Goal: Information Seeking & Learning: Check status

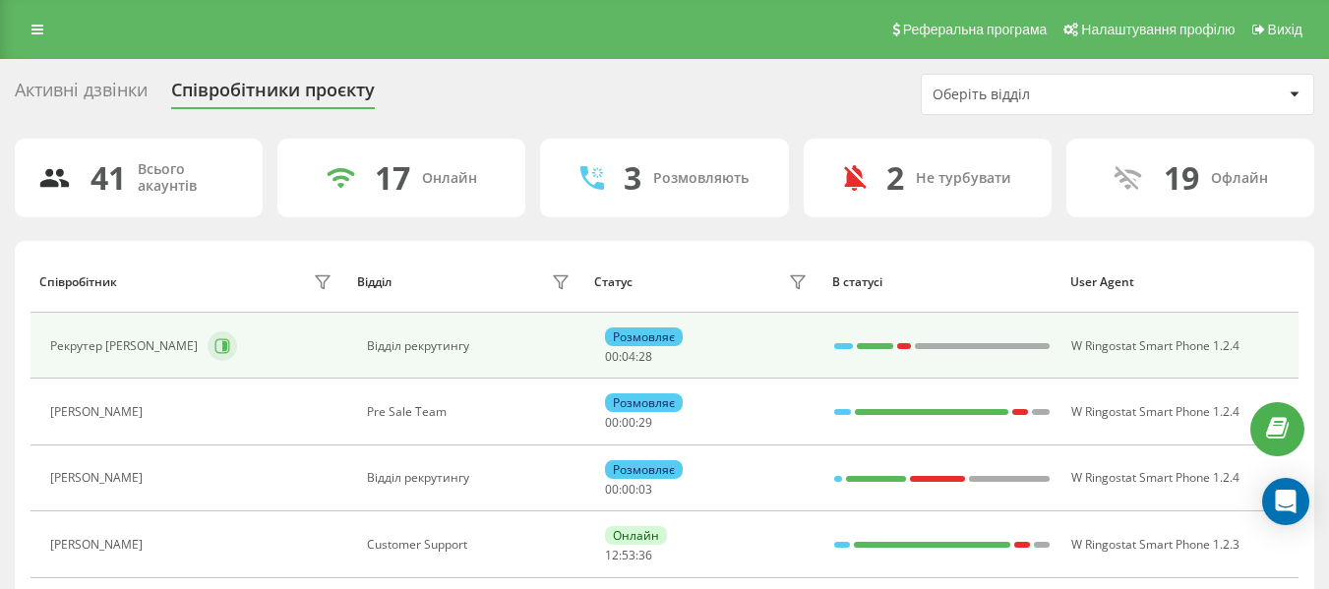
click at [214, 350] on icon at bounding box center [222, 346] width 16 height 16
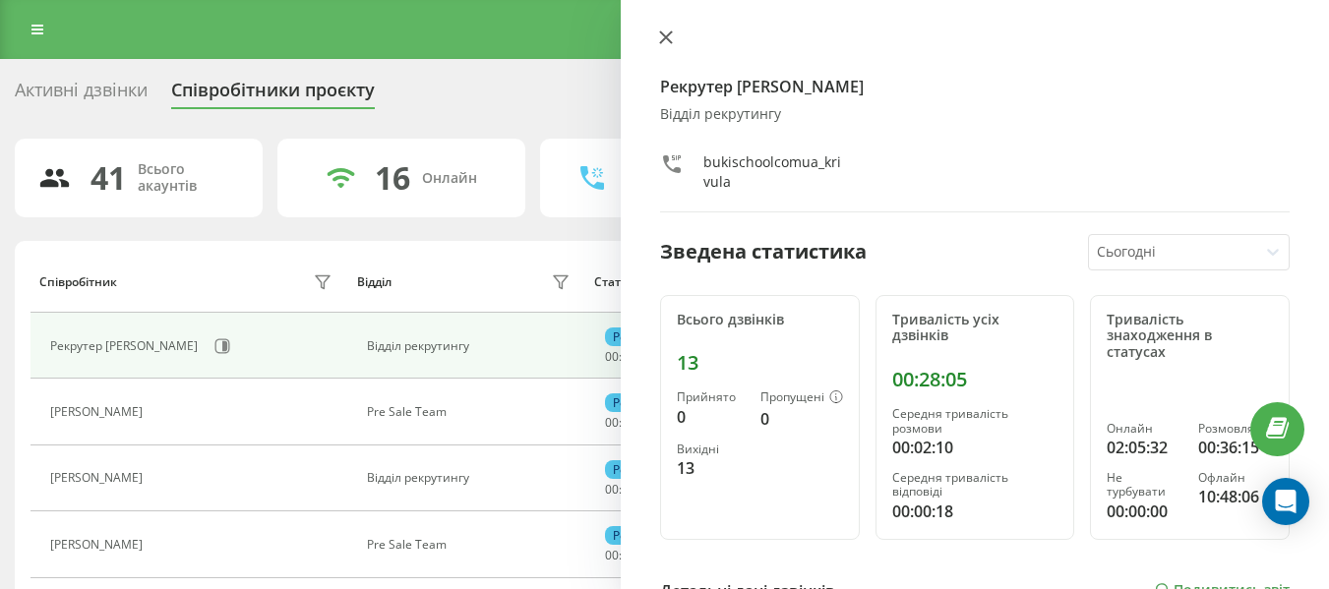
click at [670, 34] on icon at bounding box center [666, 37] width 12 height 12
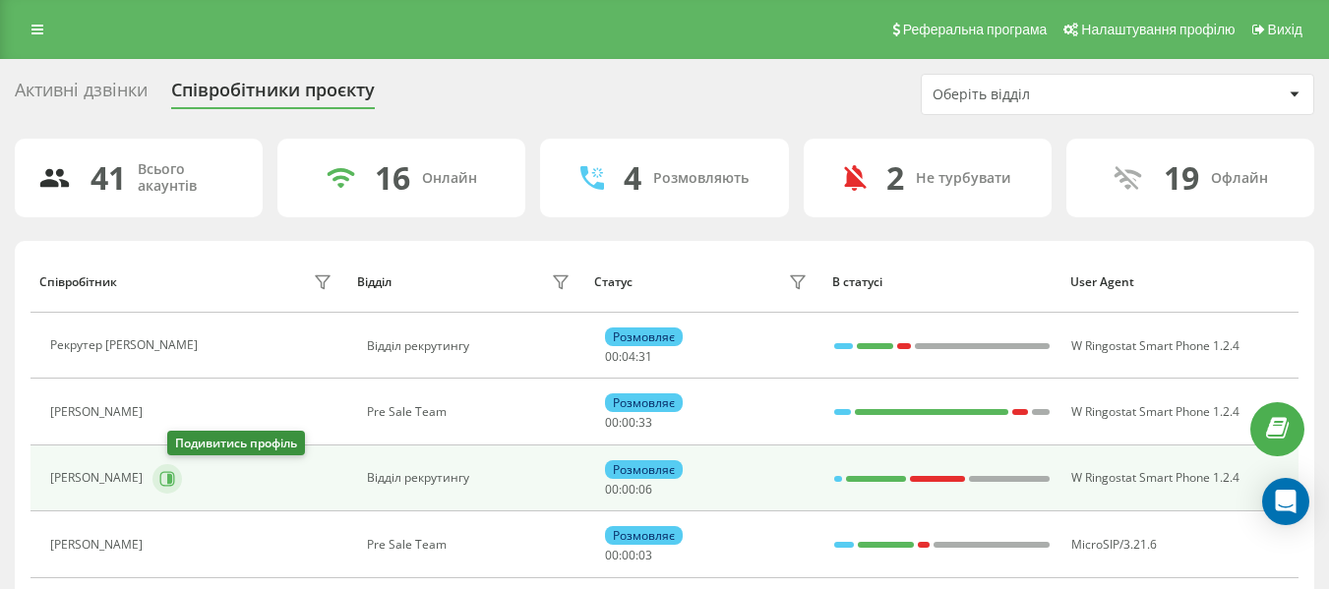
click at [175, 475] on icon at bounding box center [167, 479] width 16 height 16
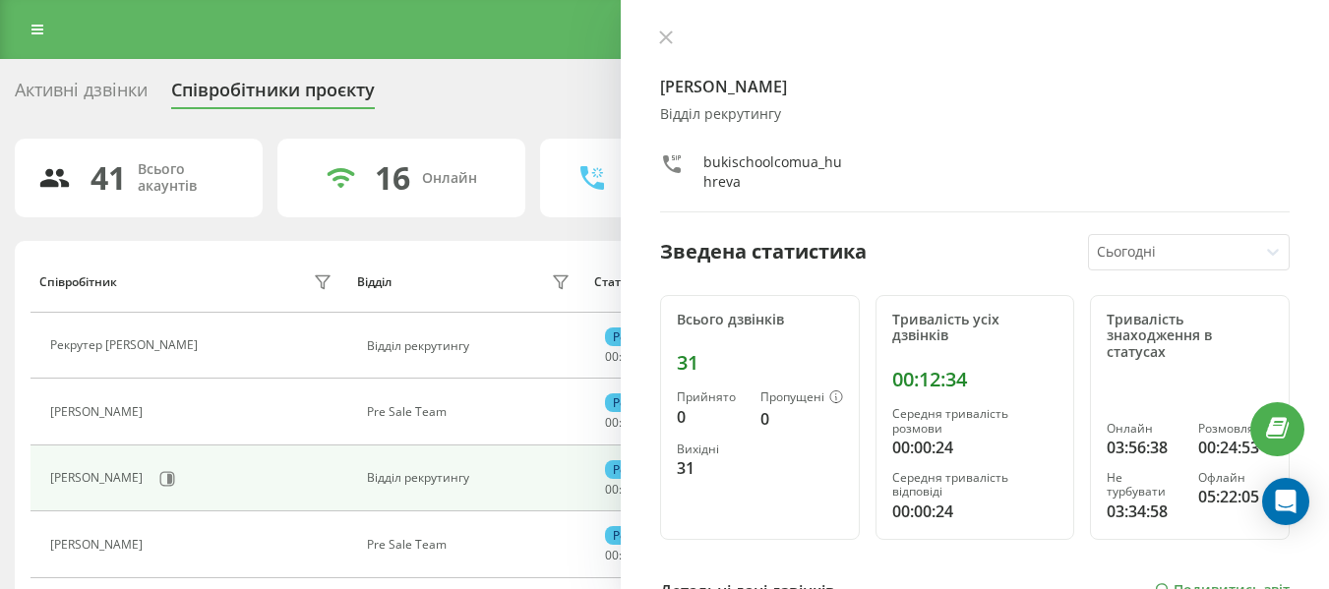
click at [668, 27] on div "Рекрутер [PERSON_NAME] Відділ рекрутингу bukischoolcomua_huhreva Зведена статис…" at bounding box center [975, 294] width 708 height 589
click at [681, 36] on div at bounding box center [974, 40] width 629 height 20
click at [665, 30] on icon at bounding box center [666, 37] width 14 height 14
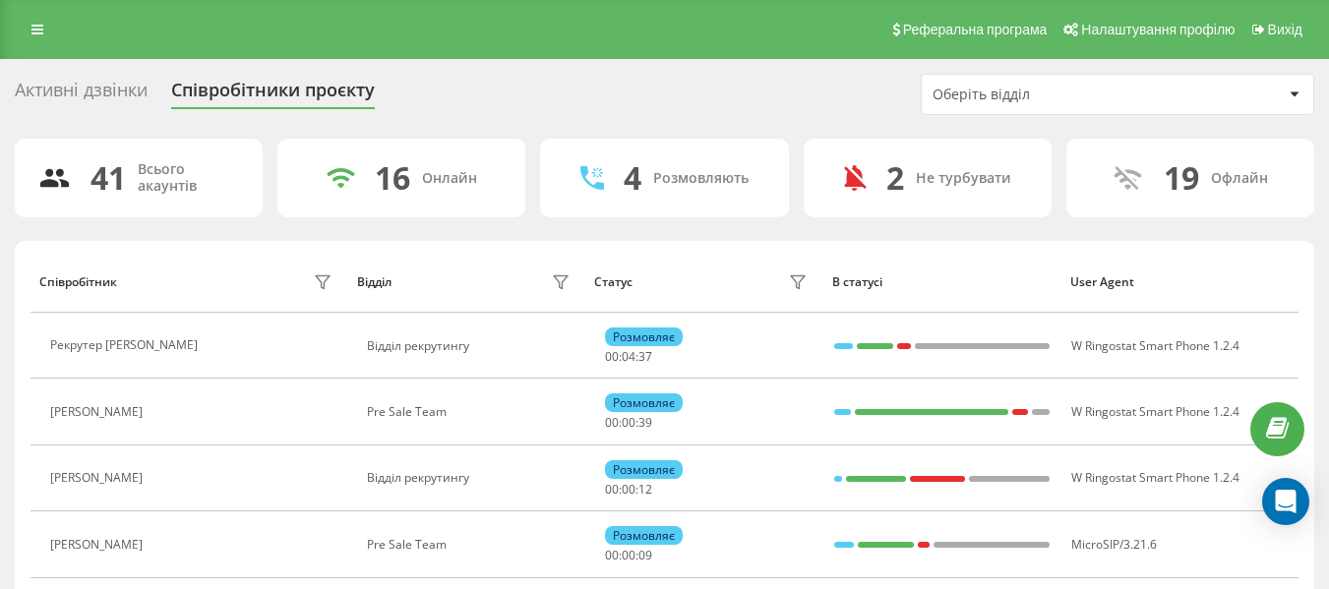
click at [1141, 87] on div "Оберіть відділ" at bounding box center [1049, 95] width 235 height 17
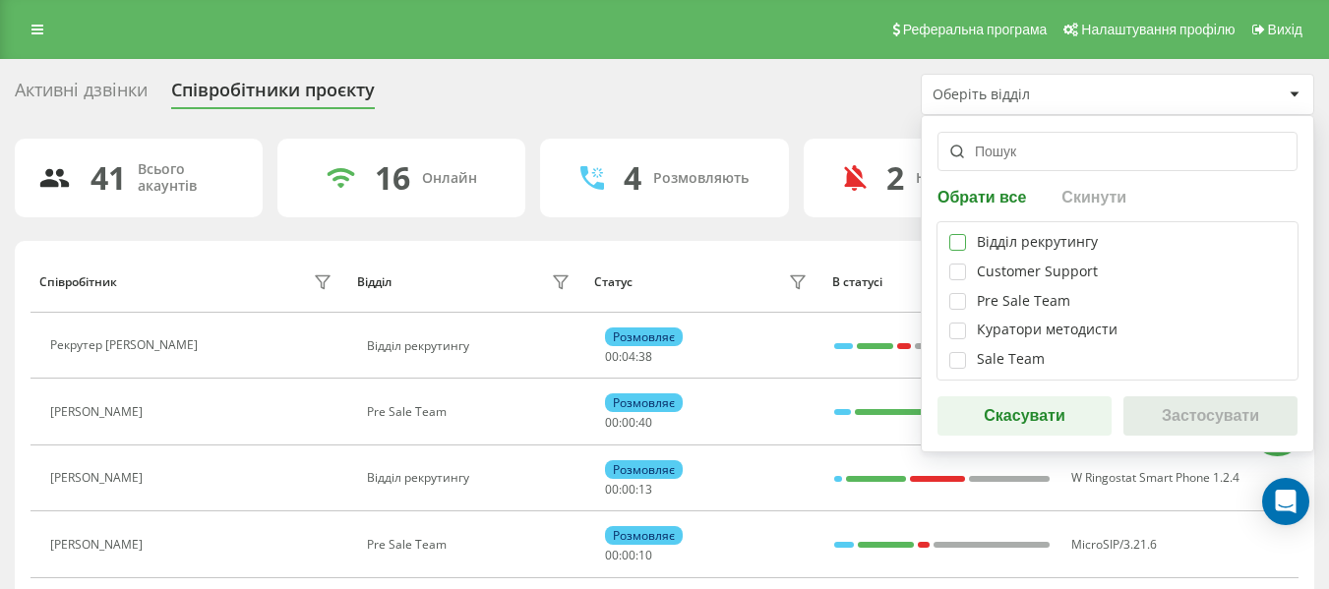
click at [958, 234] on label at bounding box center [957, 234] width 17 height 0
checkbox input "true"
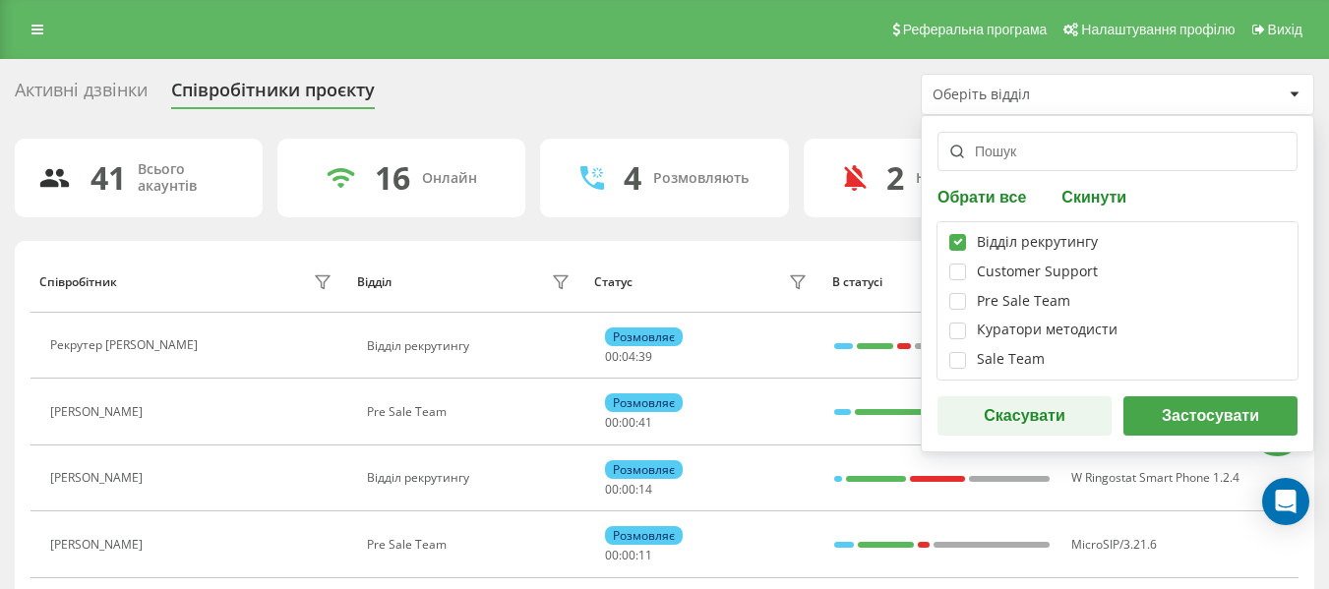
click at [1131, 406] on button "Застосувати" at bounding box center [1210, 415] width 174 height 39
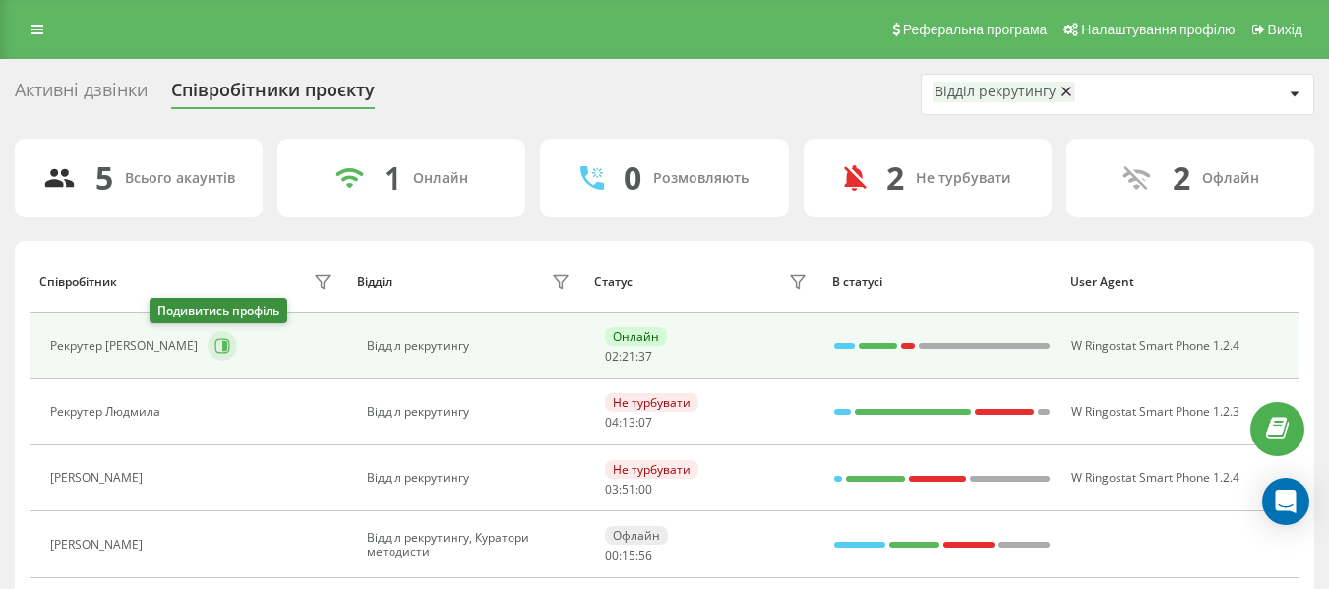
click at [214, 346] on icon at bounding box center [222, 346] width 16 height 16
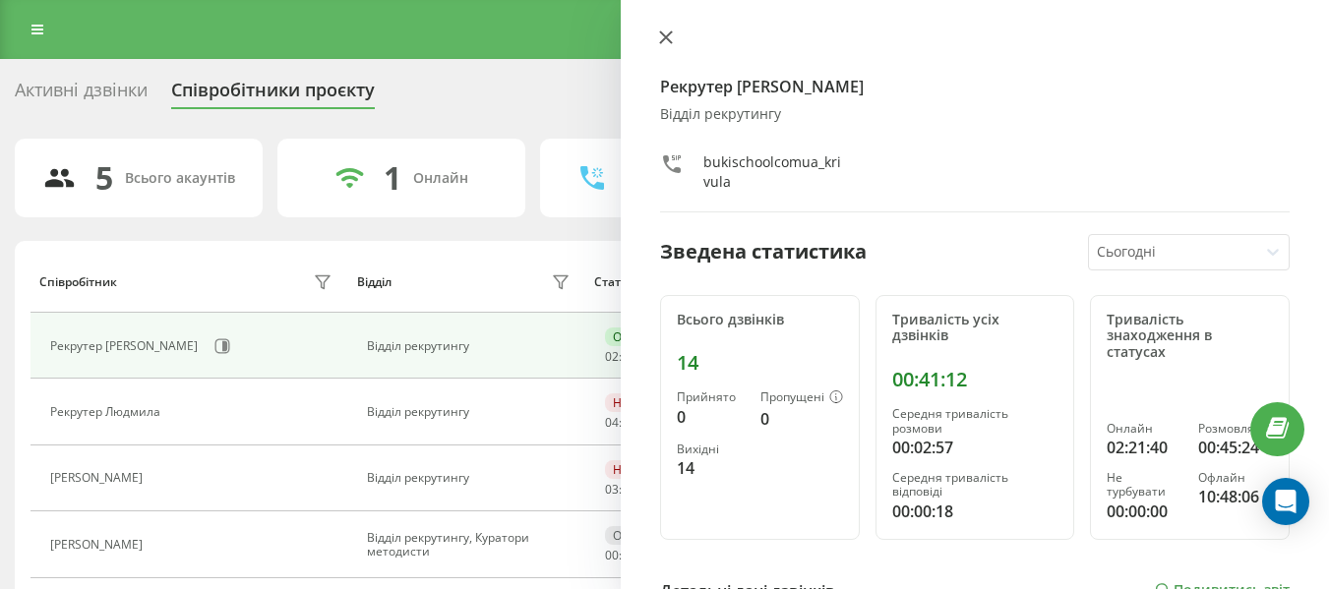
click at [664, 46] on button at bounding box center [666, 39] width 26 height 19
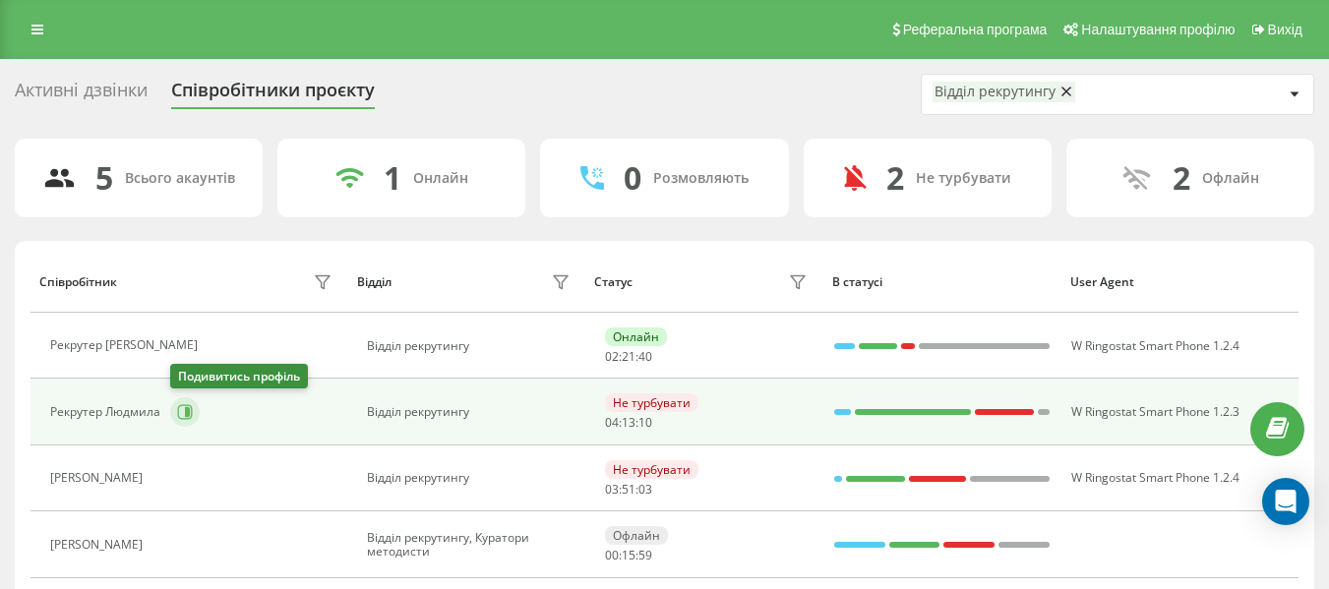
click at [189, 423] on button at bounding box center [185, 412] width 30 height 30
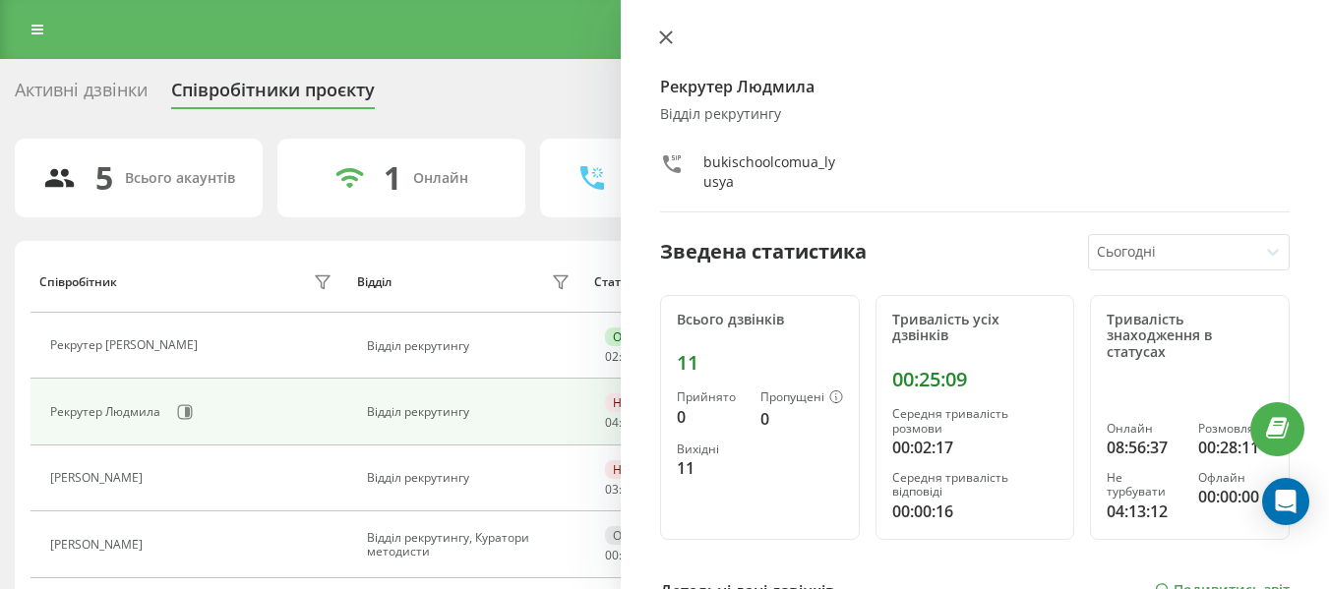
click at [663, 41] on icon at bounding box center [666, 37] width 12 height 12
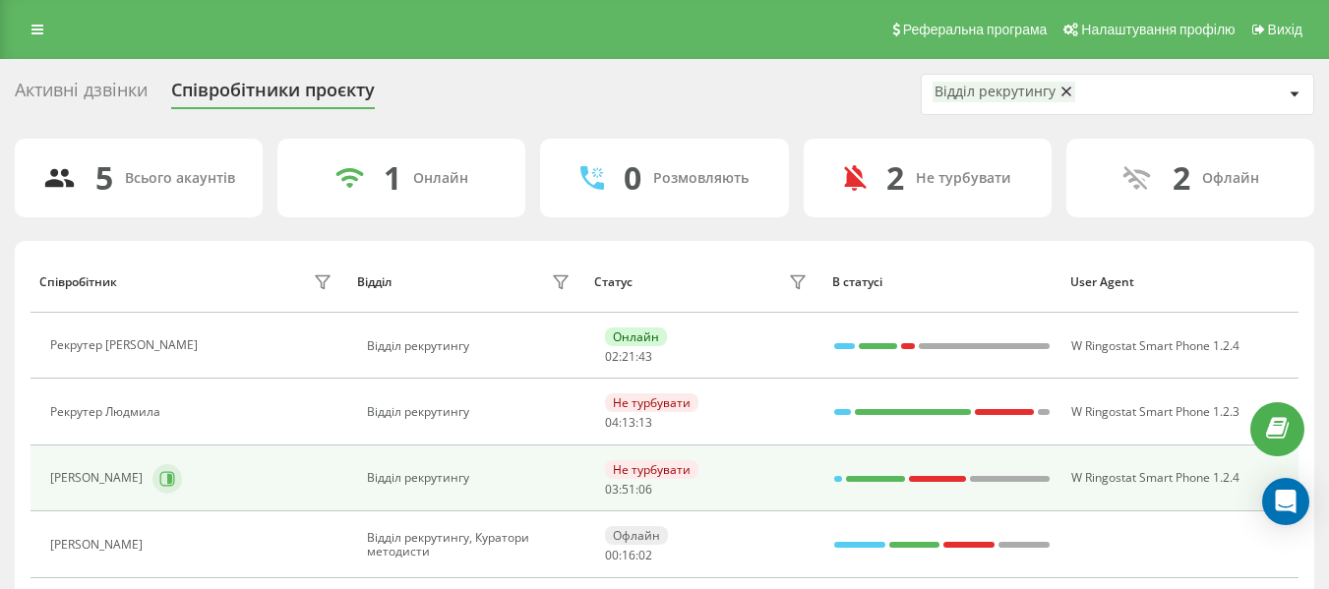
click at [182, 483] on button at bounding box center [167, 479] width 30 height 30
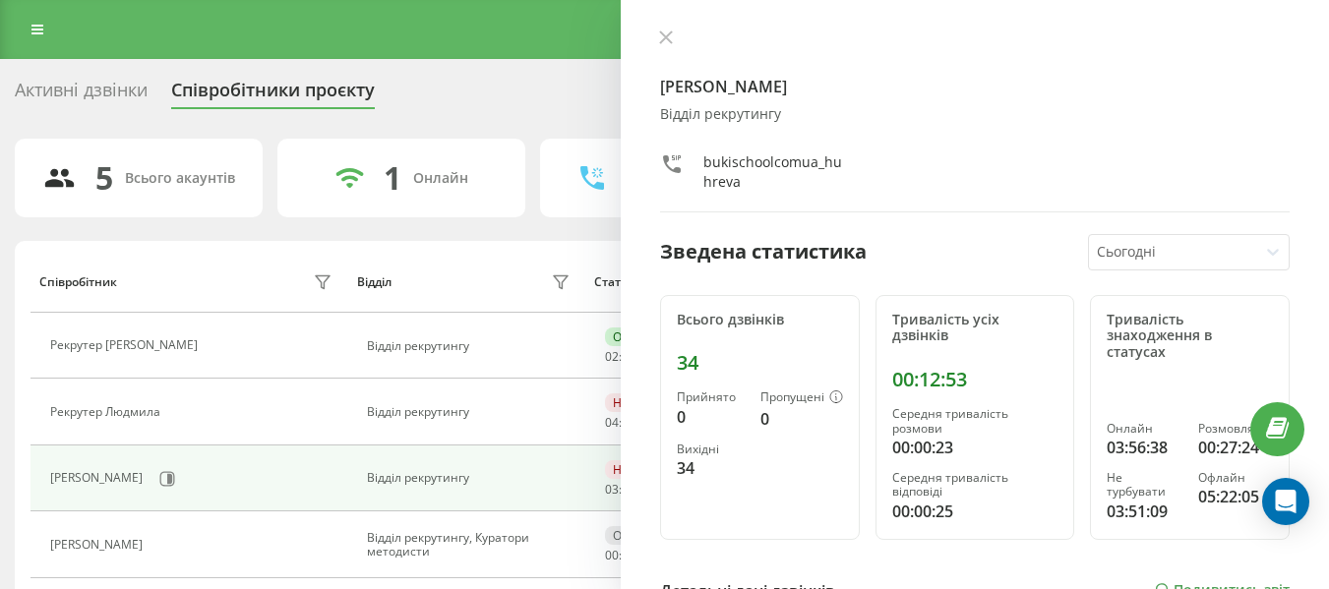
click at [668, 49] on div "Рекрутер [PERSON_NAME] Відділ рекрутингу bukischoolcomua_huhreva" at bounding box center [974, 121] width 629 height 183
click at [668, 37] on icon at bounding box center [666, 37] width 14 height 14
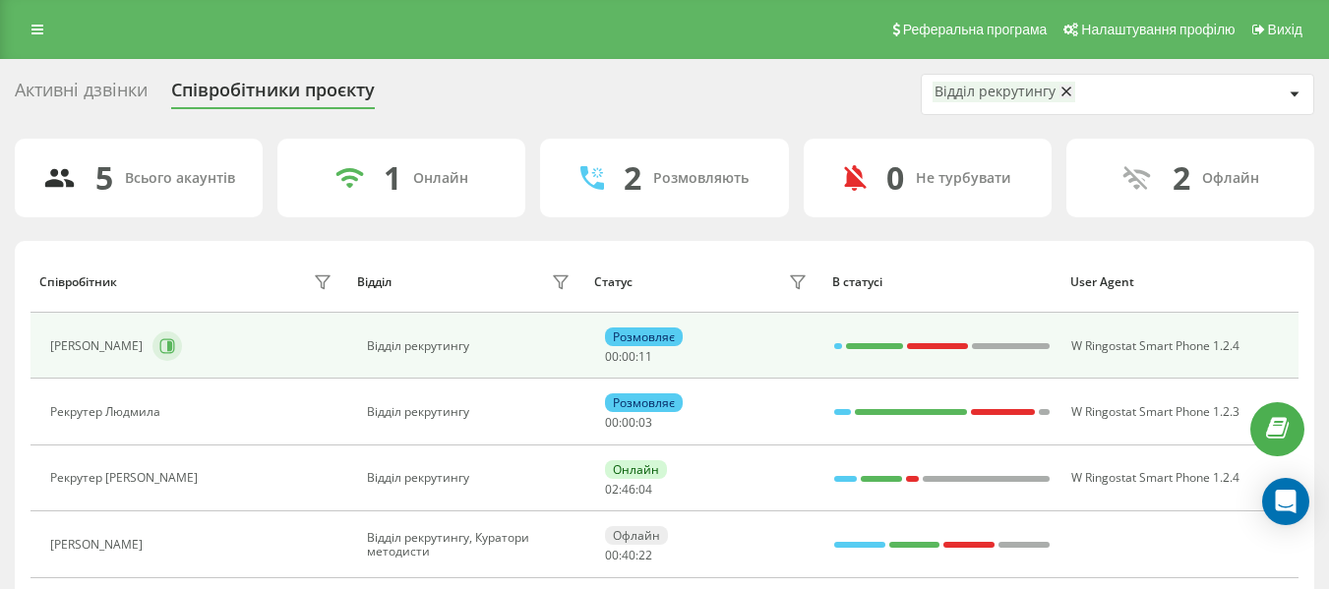
click at [182, 346] on button at bounding box center [167, 346] width 30 height 30
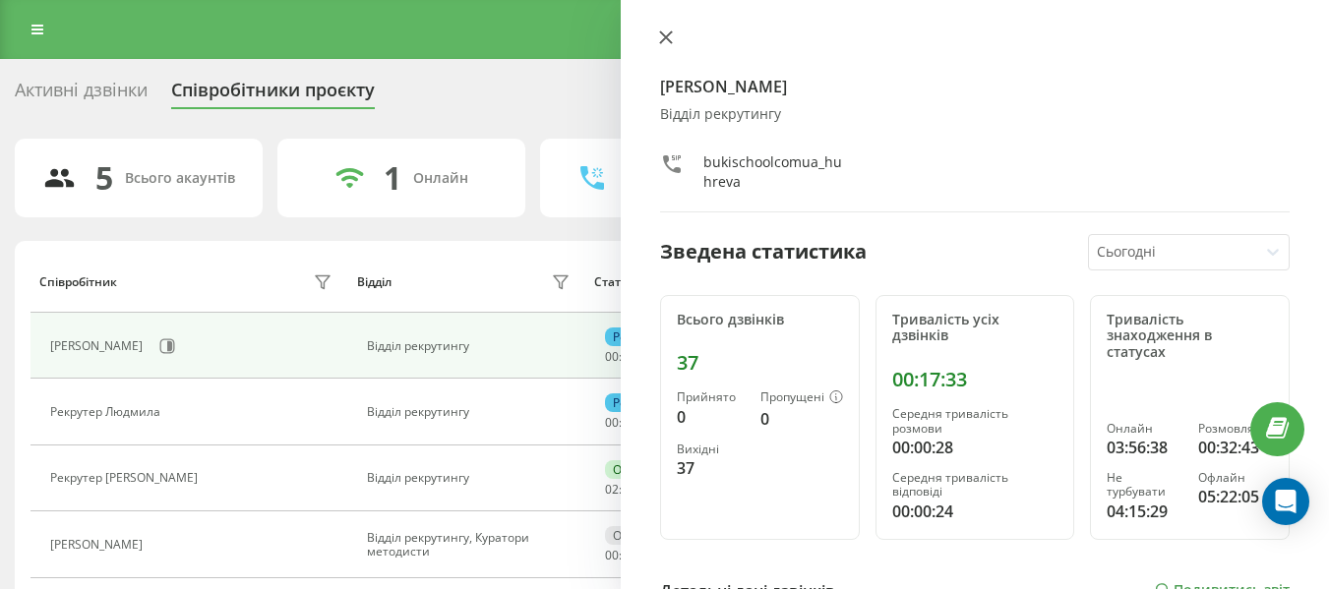
click at [659, 32] on icon at bounding box center [666, 37] width 14 height 14
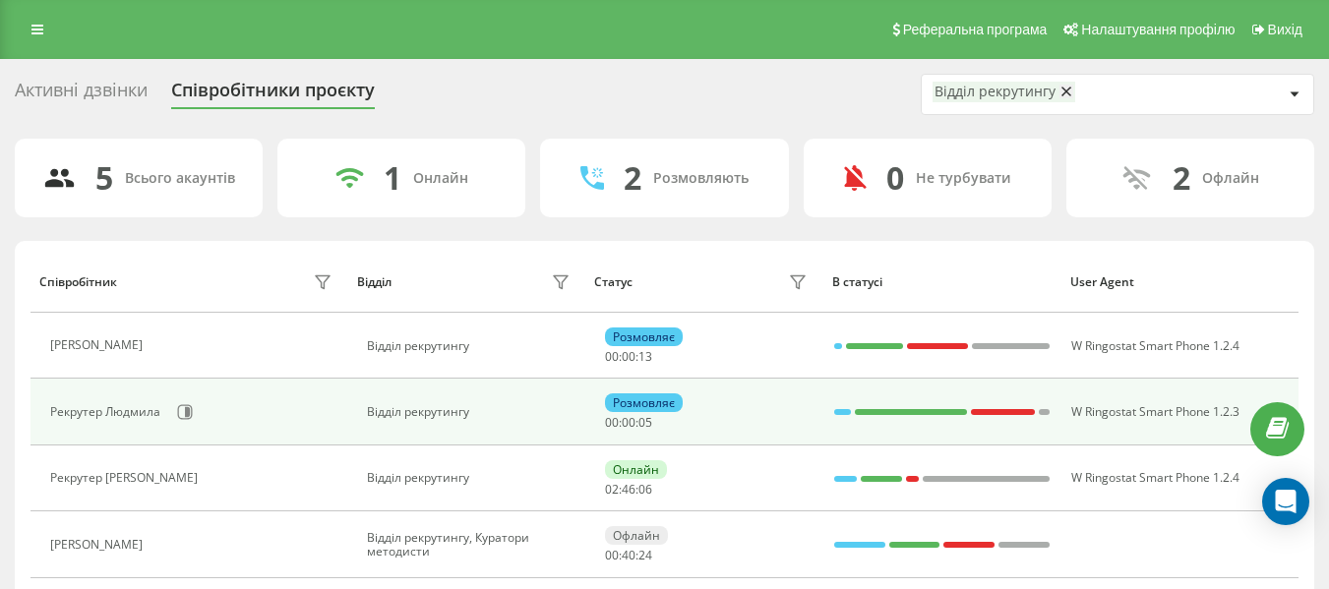
click at [184, 393] on td "Рекрутер Людмила" at bounding box center [188, 412] width 317 height 66
click at [189, 403] on button at bounding box center [185, 412] width 30 height 30
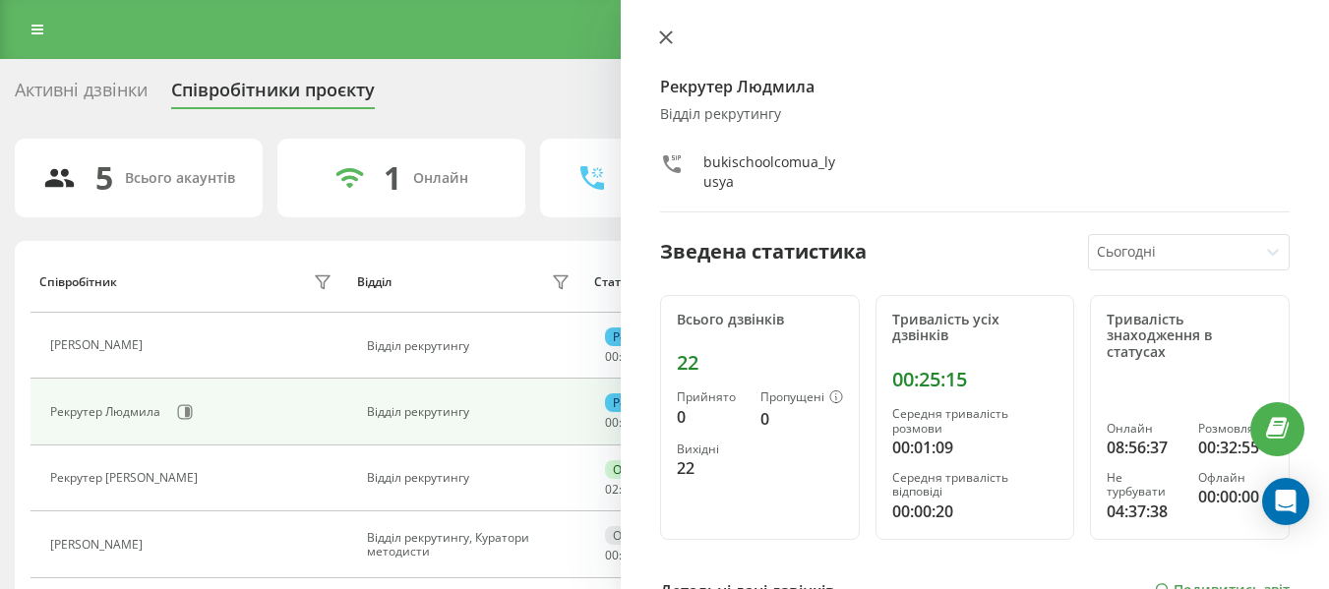
click at [671, 37] on icon at bounding box center [666, 37] width 14 height 14
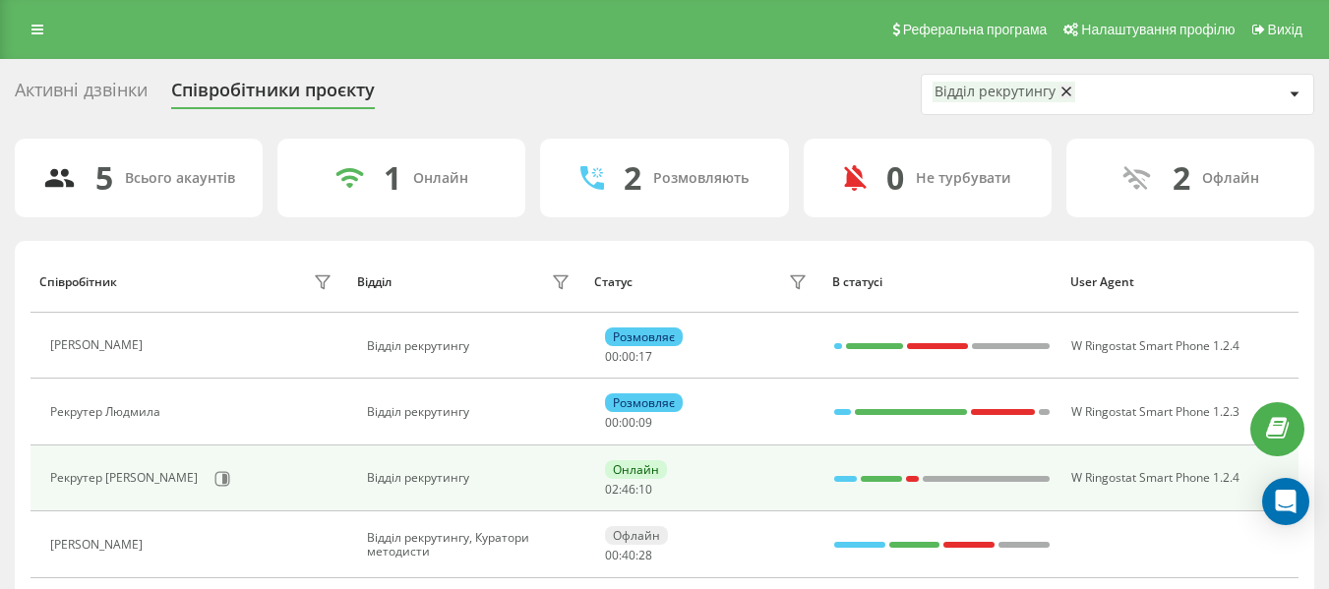
click at [177, 448] on td "Рекрутер [PERSON_NAME]" at bounding box center [188, 479] width 317 height 66
click at [214, 475] on icon at bounding box center [222, 479] width 16 height 16
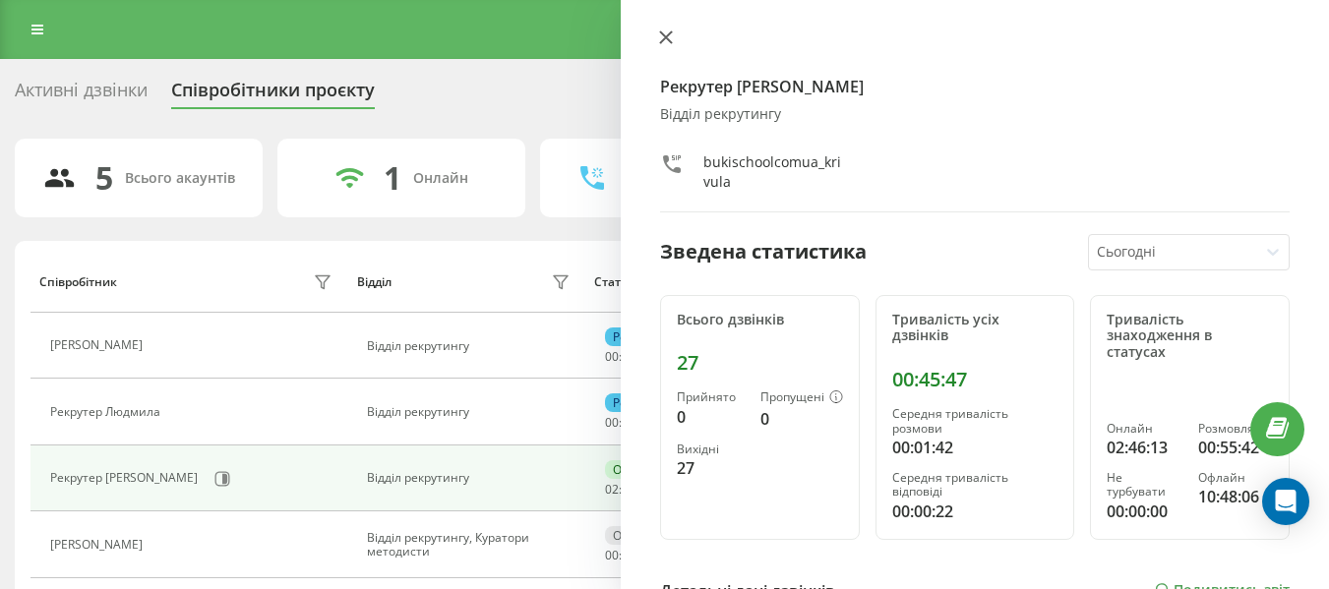
click at [658, 44] on button at bounding box center [666, 39] width 26 height 19
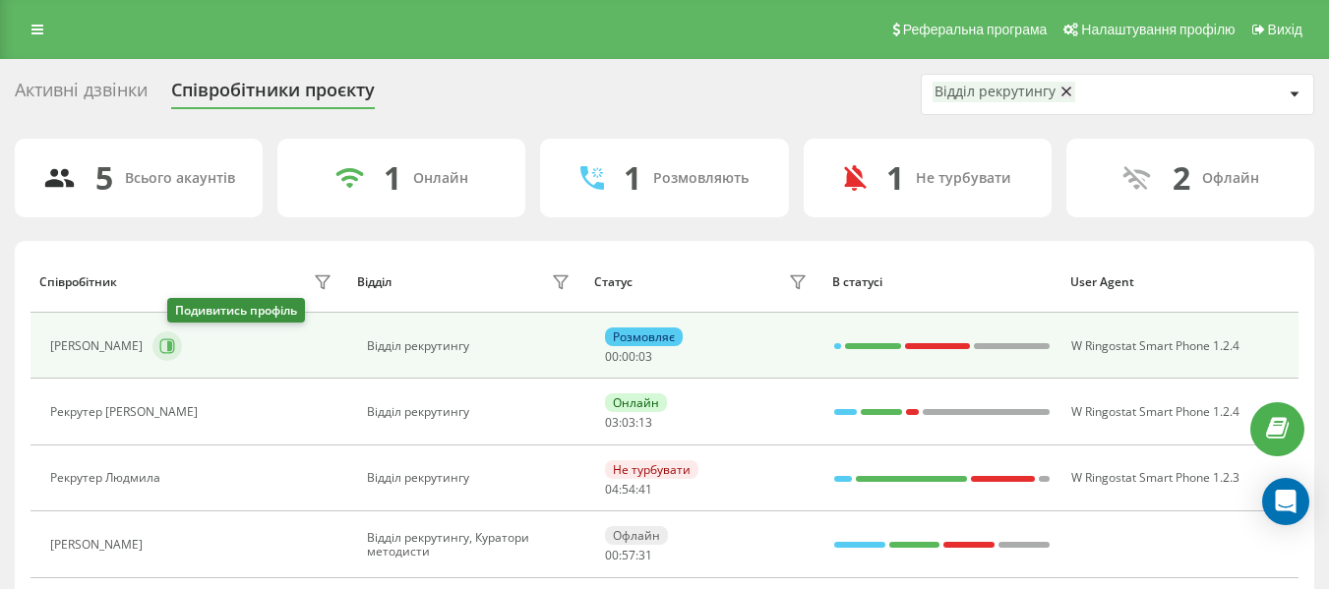
click at [175, 340] on icon at bounding box center [167, 345] width 15 height 15
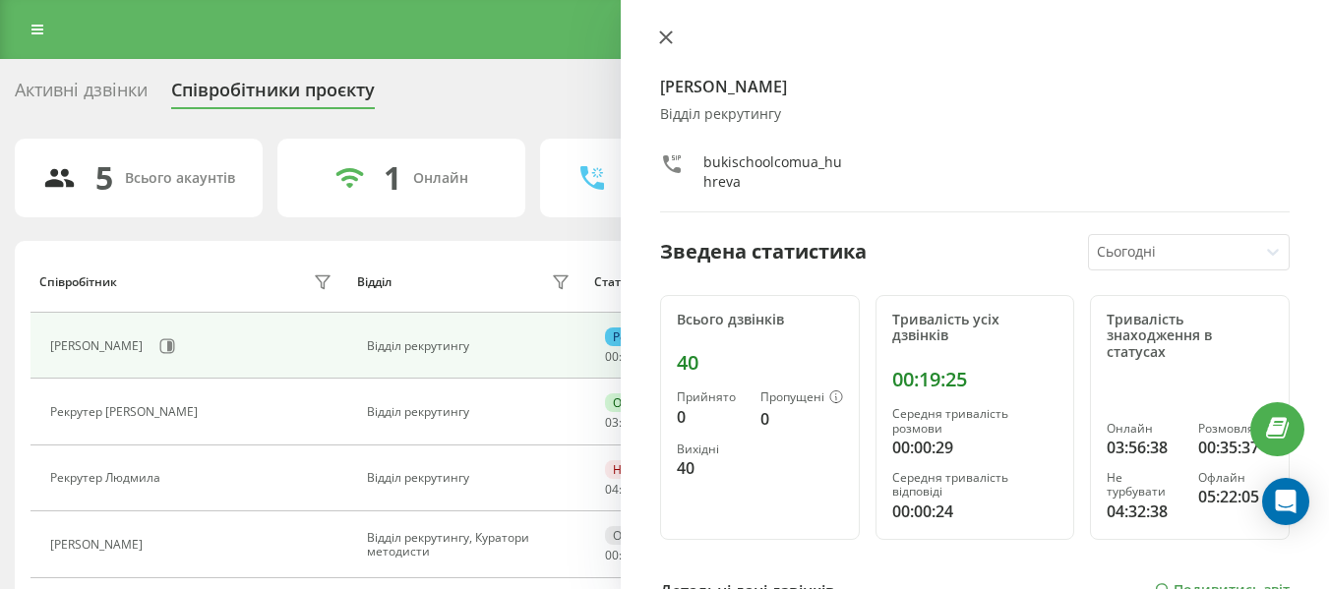
click at [666, 41] on icon at bounding box center [666, 37] width 14 height 14
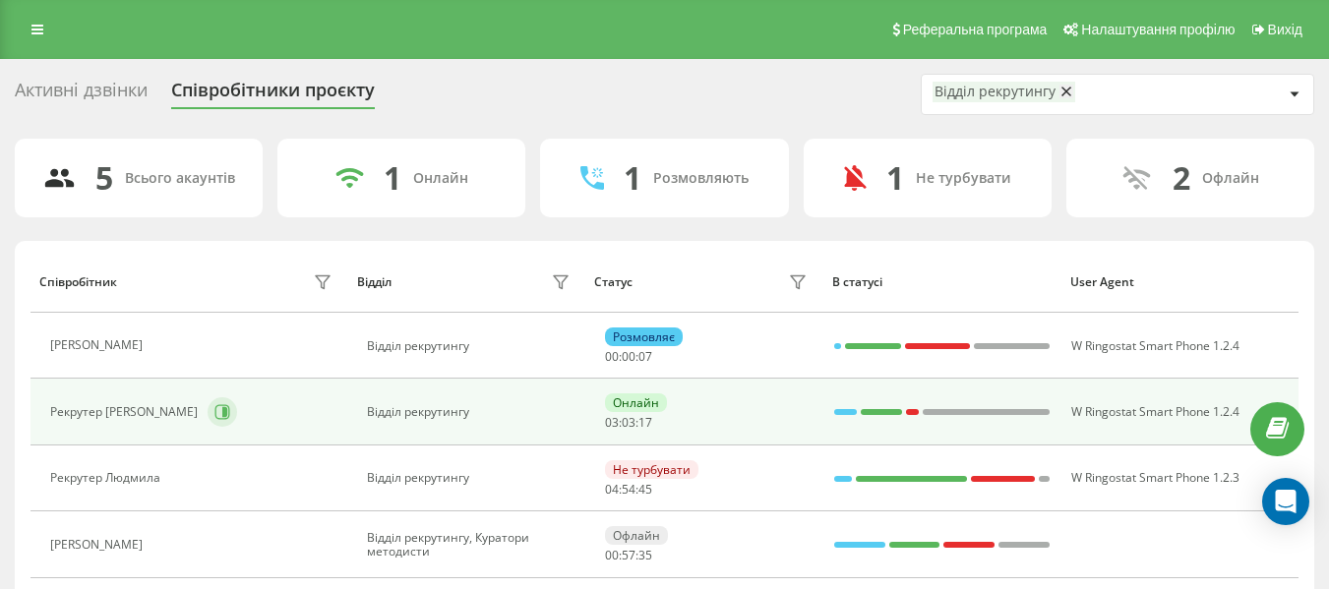
click at [208, 398] on button at bounding box center [223, 412] width 30 height 30
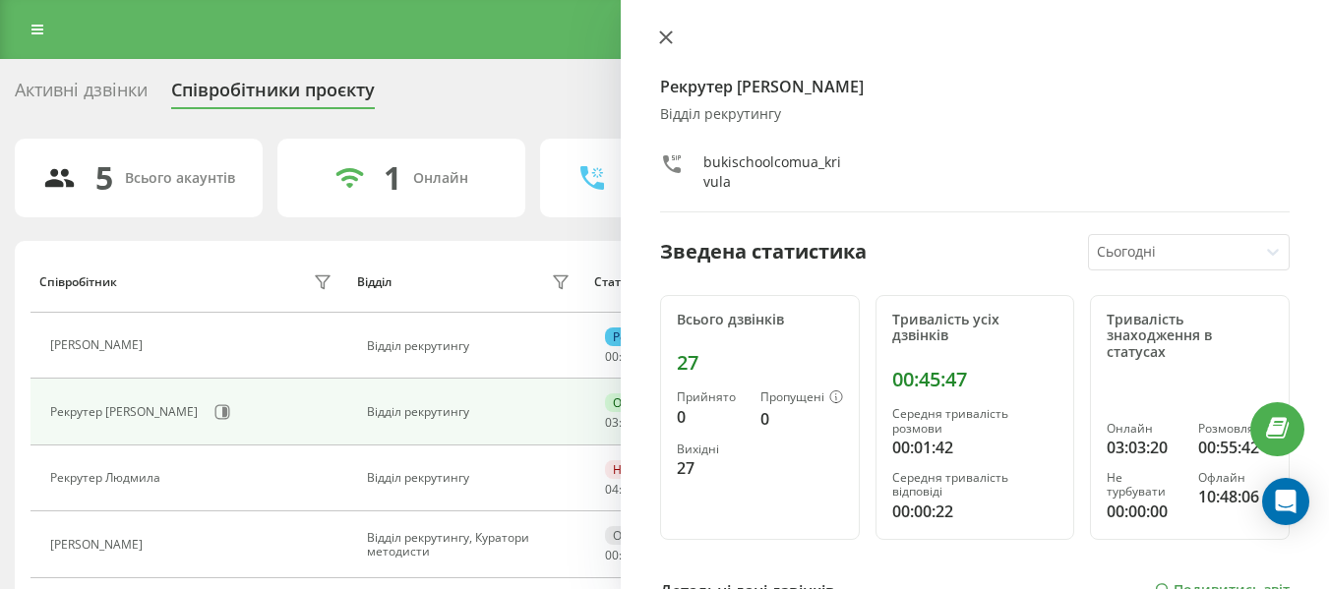
click at [664, 38] on icon at bounding box center [666, 37] width 12 height 12
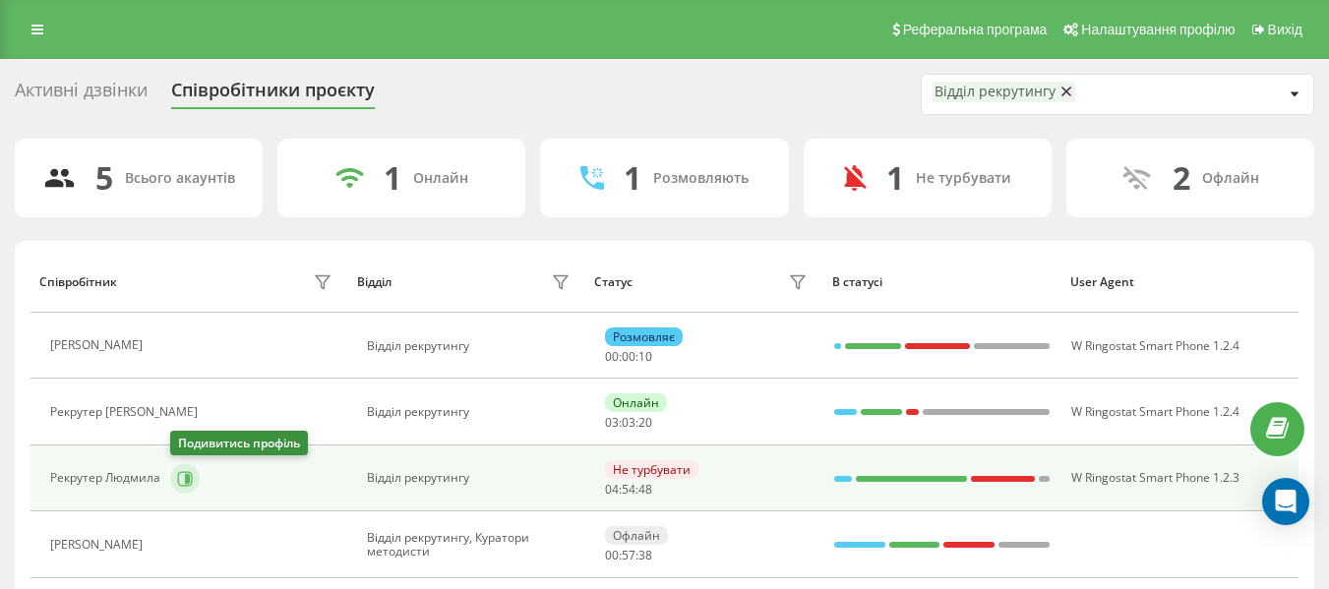
click at [184, 487] on button at bounding box center [185, 479] width 30 height 30
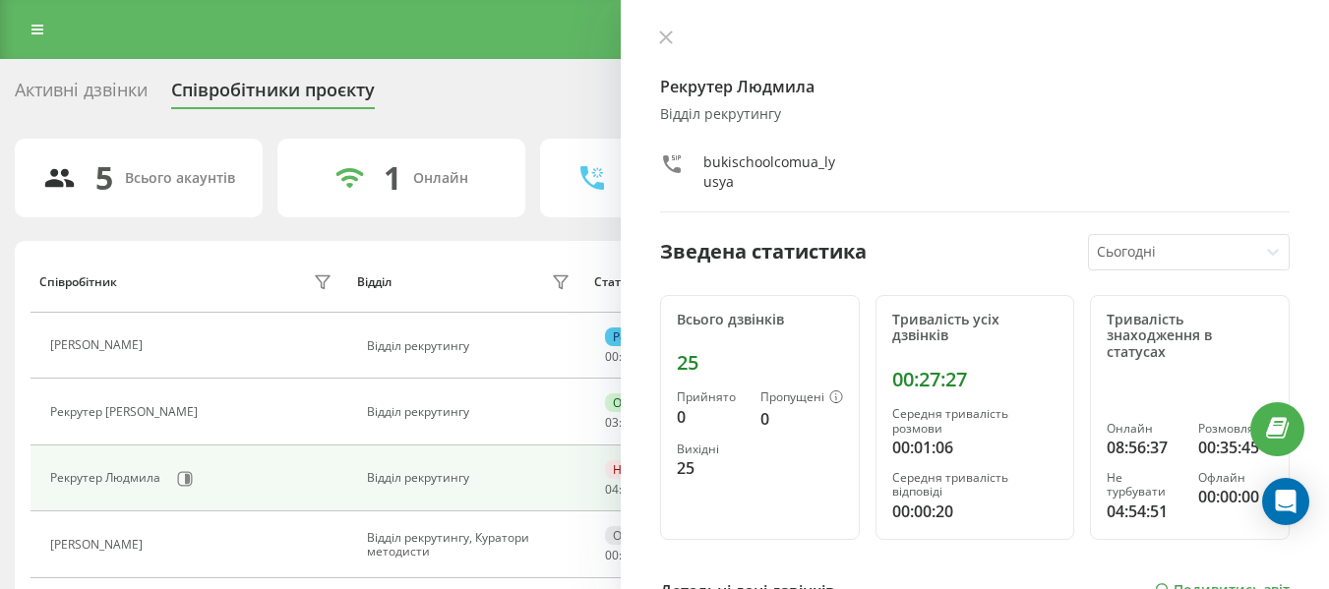
click at [684, 33] on div at bounding box center [974, 40] width 629 height 20
click at [674, 31] on button at bounding box center [666, 39] width 26 height 19
